Goal: Task Accomplishment & Management: Manage account settings

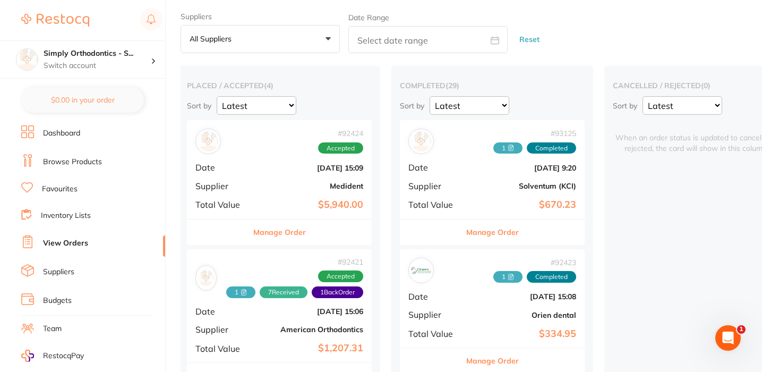
scroll to position [29, 0]
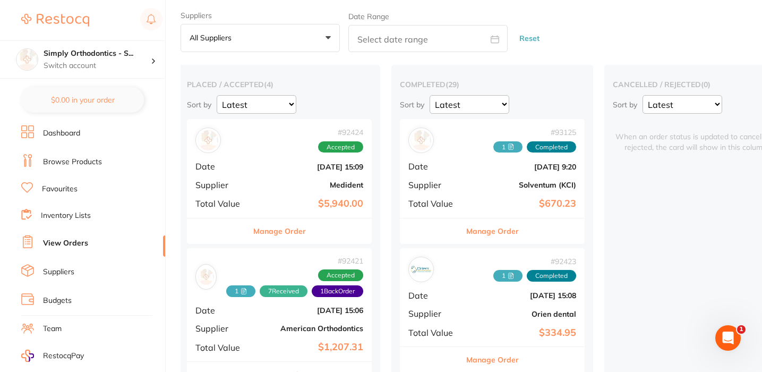
click at [275, 190] on div "# 92424 Accepted Date [DATE] 15:09 Supplier Medident Total Value $5,940.00" at bounding box center [279, 168] width 185 height 98
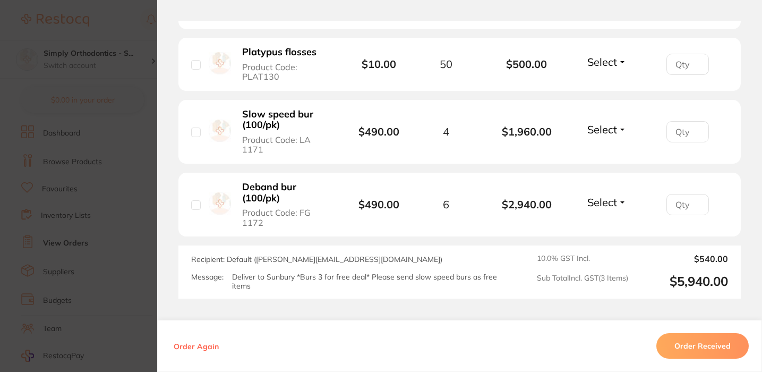
scroll to position [334, 0]
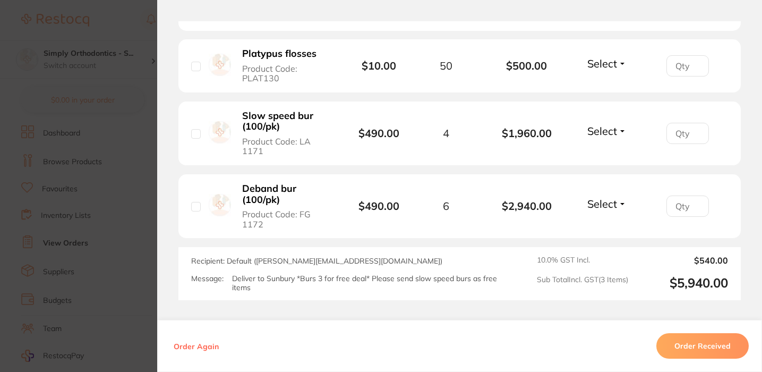
click at [594, 70] on span "Select" at bounding box center [603, 63] width 30 height 13
click at [605, 86] on span "Received" at bounding box center [607, 86] width 27 height 8
click at [601, 137] on div "Select Received Back Order" at bounding box center [607, 133] width 46 height 18
click at [601, 134] on span "Select" at bounding box center [603, 130] width 30 height 13
click at [609, 150] on span "Received" at bounding box center [607, 154] width 27 height 8
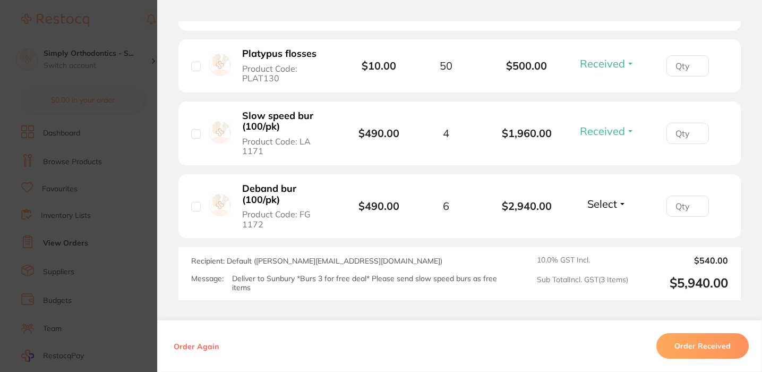
click at [606, 197] on span "Select" at bounding box center [603, 203] width 30 height 13
click at [613, 223] on span "Received" at bounding box center [607, 227] width 27 height 8
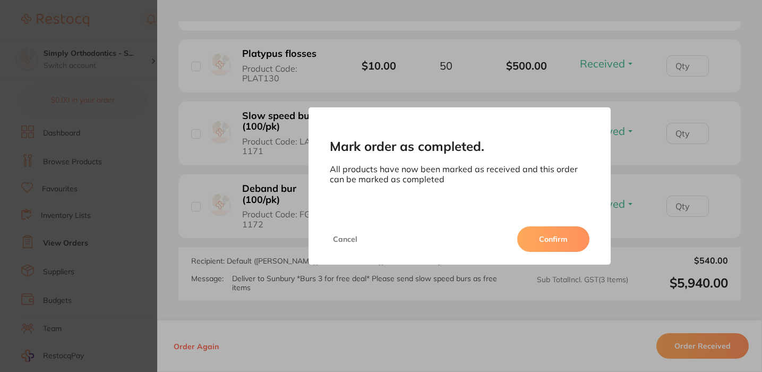
click at [565, 242] on button "Confirm" at bounding box center [553, 238] width 72 height 25
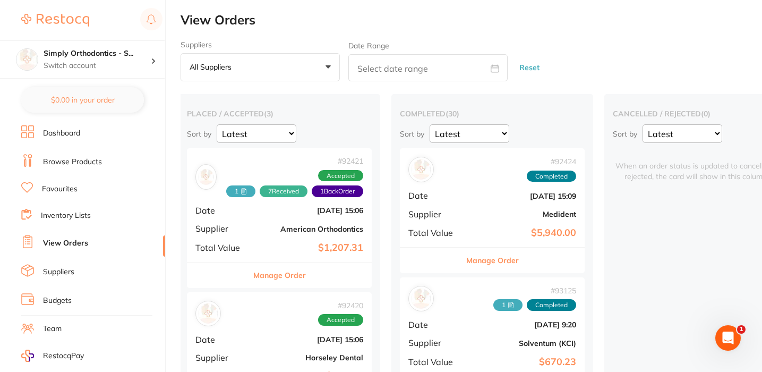
click at [485, 256] on button "Manage Order" at bounding box center [492, 260] width 53 height 25
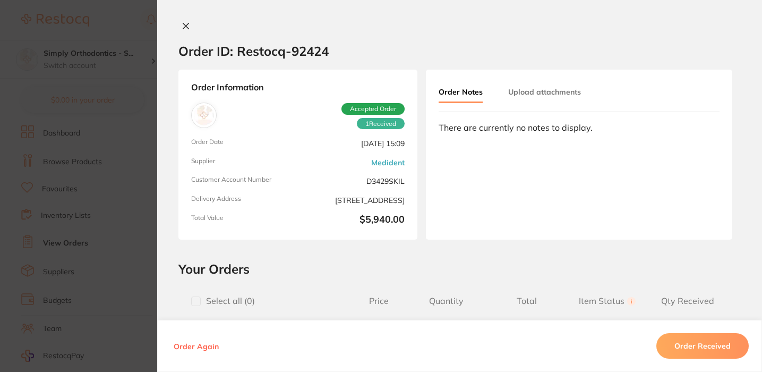
click at [534, 96] on button "Upload attachments" at bounding box center [544, 91] width 73 height 19
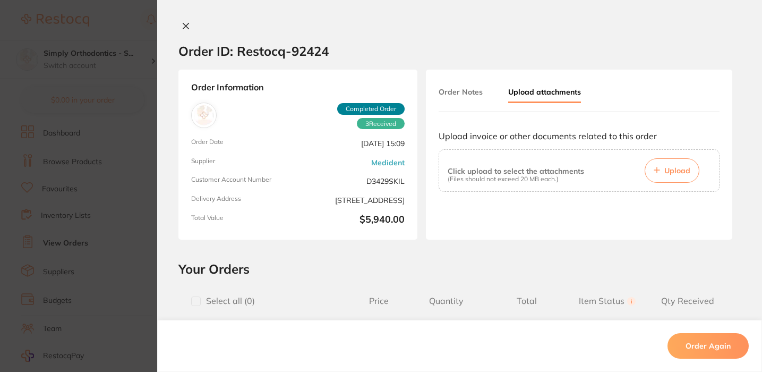
click at [668, 175] on span "Upload" at bounding box center [678, 171] width 26 height 10
click at [669, 173] on span "Upload" at bounding box center [678, 171] width 26 height 10
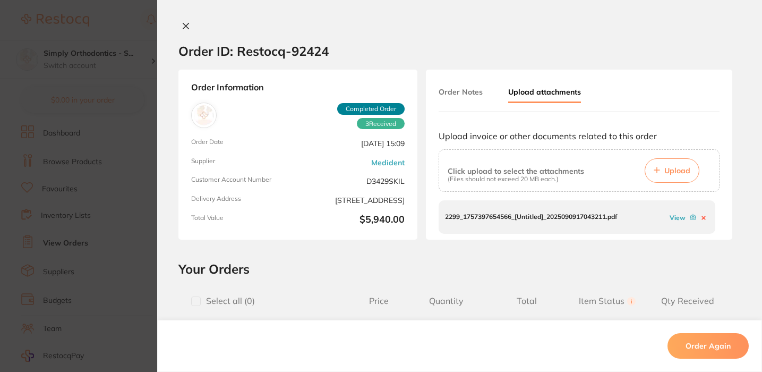
click at [676, 217] on link "View" at bounding box center [678, 218] width 16 height 8
click at [182, 25] on icon at bounding box center [186, 26] width 8 height 8
